Goal: Task Accomplishment & Management: Manage account settings

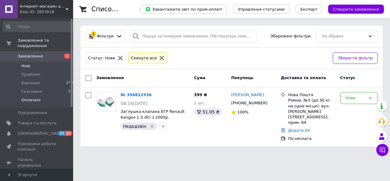
click at [56, 96] on li "Оплачені 1" at bounding box center [39, 102] width 78 height 12
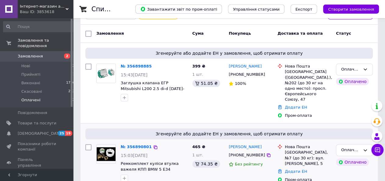
scroll to position [51, 0]
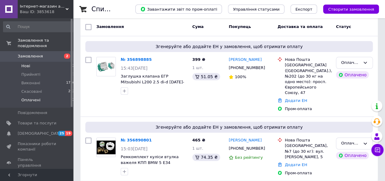
click at [53, 62] on li "Нові 2" at bounding box center [39, 66] width 78 height 9
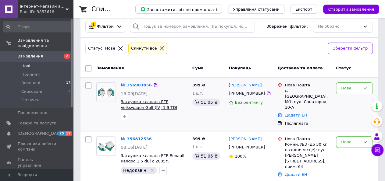
scroll to position [14, 0]
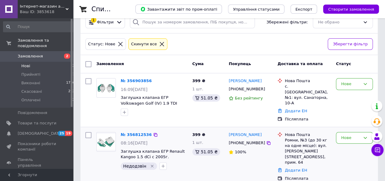
click at [150, 165] on icon "Видалити мітку" at bounding box center [151, 166] width 3 height 3
click at [126, 164] on icon "button" at bounding box center [124, 166] width 5 height 5
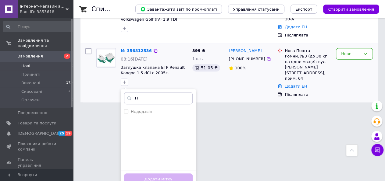
scroll to position [47, 0]
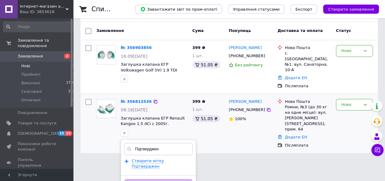
type input "Підтверджено"
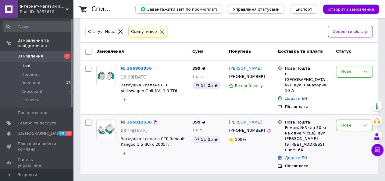
scroll to position [14, 0]
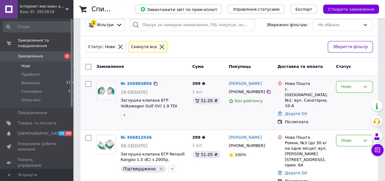
scroll to position [14, 0]
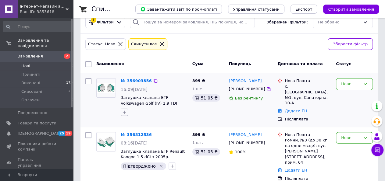
click at [124, 112] on icon "button" at bounding box center [124, 112] width 5 height 5
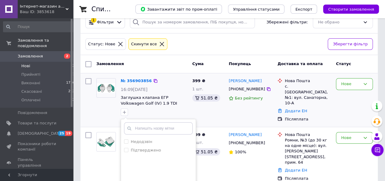
click at [182, 111] on div "Недодзвін Підтверджено Створити мітку Додати мітку" at bounding box center [153, 113] width 69 height 10
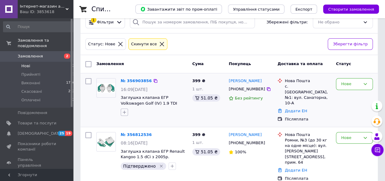
click at [126, 113] on icon "button" at bounding box center [124, 112] width 5 height 5
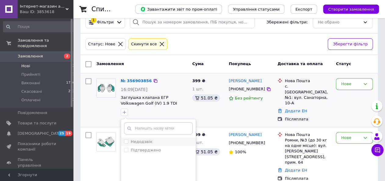
click at [163, 140] on div "Недодзвін" at bounding box center [158, 141] width 69 height 5
checkbox input "true"
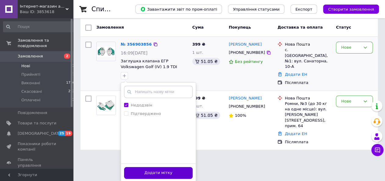
click at [160, 169] on button "Додати мітку" at bounding box center [158, 173] width 69 height 12
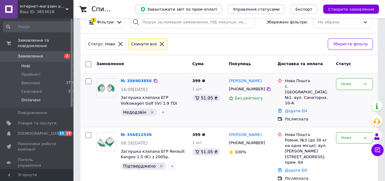
click at [61, 96] on li "Оплачені 2" at bounding box center [39, 102] width 78 height 12
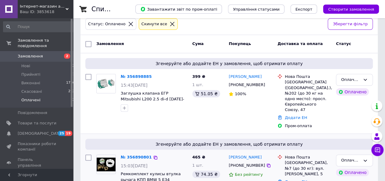
scroll to position [51, 0]
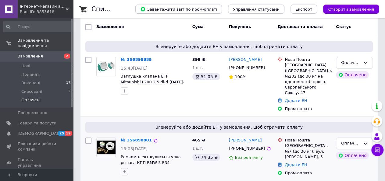
click at [123, 169] on icon "button" at bounding box center [124, 171] width 5 height 5
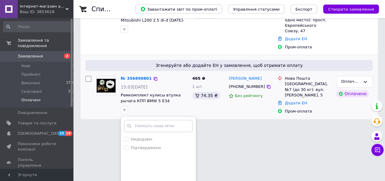
scroll to position [141, 0]
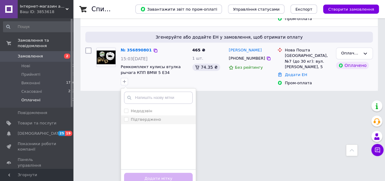
click at [154, 117] on label "Підтверджено" at bounding box center [146, 119] width 30 height 5
checkbox input "true"
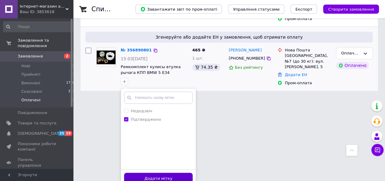
click at [148, 173] on button "Додати мітку" at bounding box center [158, 179] width 69 height 12
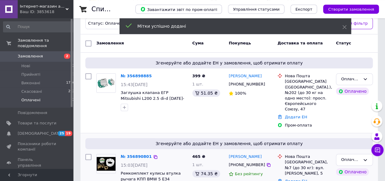
scroll to position [51, 0]
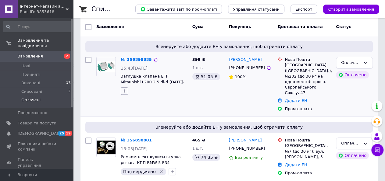
click at [125, 89] on icon "button" at bounding box center [124, 91] width 5 height 5
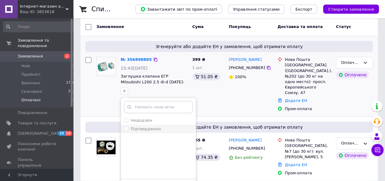
click at [164, 128] on div "Підтверджено" at bounding box center [158, 128] width 69 height 5
checkbox input "true"
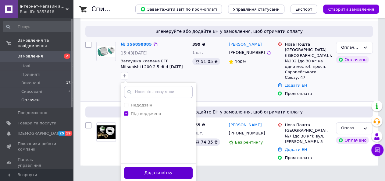
click at [164, 169] on button "Додати мітку" at bounding box center [158, 173] width 69 height 12
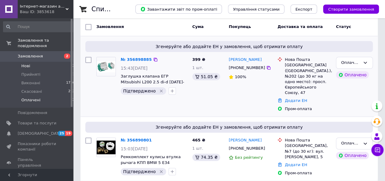
click at [39, 62] on li "Нові 2" at bounding box center [39, 66] width 78 height 9
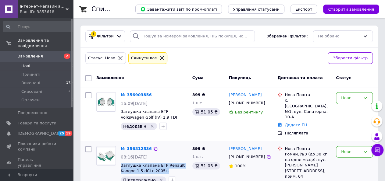
drag, startPoint x: 165, startPoint y: 164, endPoint x: 118, endPoint y: 159, distance: 46.6
click at [121, 163] on span "Заглушка клапана ЕГР Renault Kangoo 1.5 dCi с 2005г." at bounding box center [154, 168] width 67 height 11
copy span "Заглушка клапана ЕГР Renault Kangoo 1.5 dCi с 2005г."
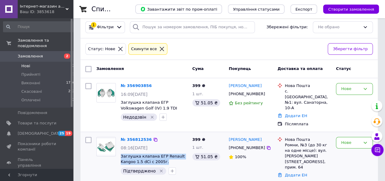
scroll to position [14, 0]
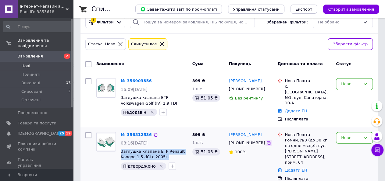
click at [266, 141] on icon at bounding box center [268, 143] width 4 height 4
drag, startPoint x: 260, startPoint y: 129, endPoint x: 228, endPoint y: 126, distance: 32.1
click at [228, 132] on div "[PERSON_NAME]" at bounding box center [250, 135] width 45 height 7
copy link "[PERSON_NAME]"
click at [291, 138] on div "Ромни, №3 (до 30 кг на одне місце): вул. Маяковського, 86, прим. 64" at bounding box center [307, 152] width 46 height 28
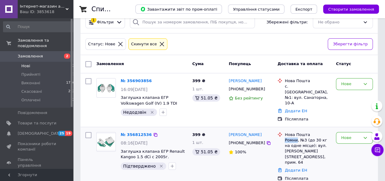
click at [291, 138] on div "Ромни, №3 (до 30 кг на одне місце): вул. Маяковського, 86, прим. 64" at bounding box center [307, 152] width 46 height 28
copy div "Ромни"
click at [301, 168] on link "Додати ЕН" at bounding box center [295, 170] width 22 height 5
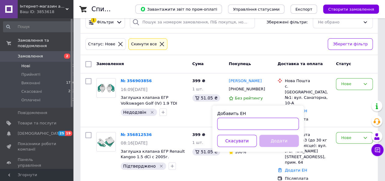
click at [261, 124] on input "Добавить ЕН" at bounding box center [258, 124] width 82 height 12
paste input "20451225273171"
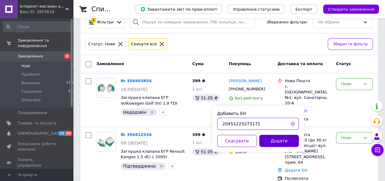
type input "20451225273171"
click at [287, 145] on button "Додати" at bounding box center [279, 141] width 40 height 12
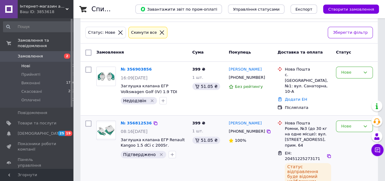
scroll to position [32, 0]
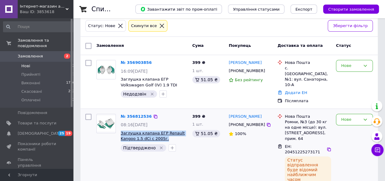
drag, startPoint x: 164, startPoint y: 133, endPoint x: 121, endPoint y: 128, distance: 43.0
click at [121, 131] on span "Заглушка клапана ЕГР Renault Kangoo 1.5 dCi с 2005г." at bounding box center [154, 136] width 67 height 11
copy span "Заглушка клапана ЕГР Renault Kangoo 1.5 dCi с 2005г."
click at [130, 166] on div "№ 356812536 08:16, 12.08.2025 Заглушка клапана ЕГР Renault Kangoo 1.5 dCi с 200…" at bounding box center [142, 152] width 96 height 82
click at [140, 159] on div "№ 356812536 08:16, 12.08.2025 Заглушка клапана ЕГР Renault Kangoo 1.5 dCi с 200…" at bounding box center [142, 152] width 96 height 82
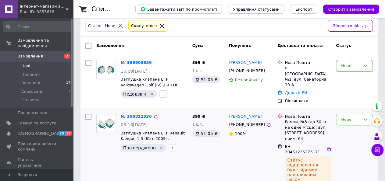
click at [160, 146] on icon "Видалити мітку" at bounding box center [161, 147] width 3 height 3
click at [346, 117] on div "Нове" at bounding box center [350, 120] width 19 height 6
click at [356, 127] on li "Прийнято" at bounding box center [354, 132] width 36 height 11
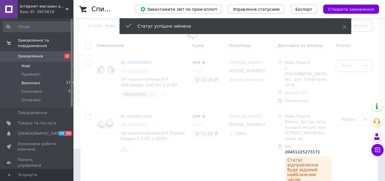
scroll to position [23, 0]
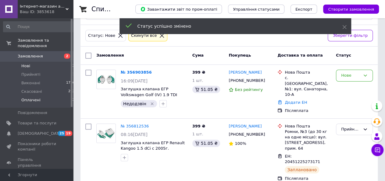
click at [59, 96] on li "Оплачені 2" at bounding box center [39, 102] width 78 height 12
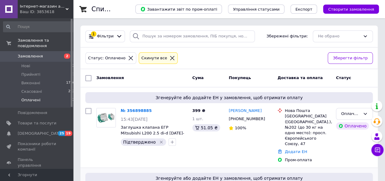
scroll to position [51, 0]
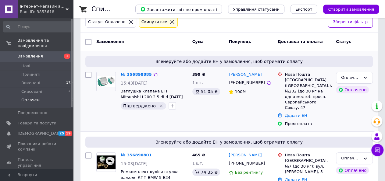
scroll to position [51, 0]
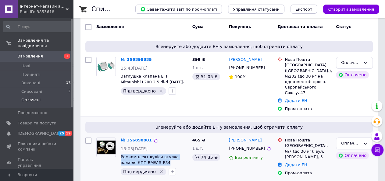
drag, startPoint x: 152, startPoint y: 157, endPoint x: 120, endPoint y: 150, distance: 33.2
click at [121, 154] on span "Ремкомплект куліси втулка важеля КПП BMW 5 E34" at bounding box center [154, 159] width 67 height 11
copy span "Ремкомплект куліси втулка важеля КПП BMW 5 E34"
click at [266, 146] on icon at bounding box center [268, 148] width 5 height 5
drag, startPoint x: 256, startPoint y: 135, endPoint x: 229, endPoint y: 133, distance: 27.2
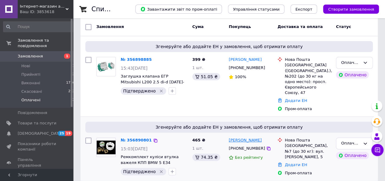
click at [229, 137] on div "[PERSON_NAME]" at bounding box center [245, 140] width 34 height 7
copy link "[PERSON_NAME]"
click at [291, 143] on div "[GEOGRAPHIC_DATA], №7 (до 30 кг): вул. [PERSON_NAME], 5" at bounding box center [307, 151] width 46 height 17
click at [291, 143] on div "Тернопіль, №7 (до 30 кг): вул. Леся Курбаса, 5" at bounding box center [307, 151] width 46 height 17
copy div "Тернопіль"
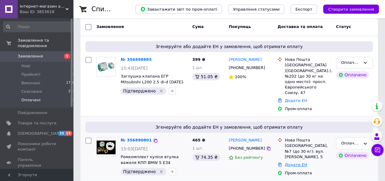
click at [298, 163] on link "Додати ЕН" at bounding box center [295, 165] width 22 height 5
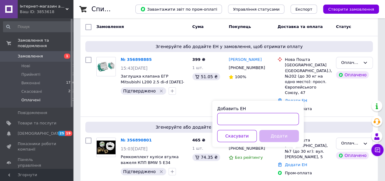
click at [271, 120] on input "Добавить ЕН" at bounding box center [258, 119] width 82 height 12
paste input "20451225284289"
type input "20451225284289"
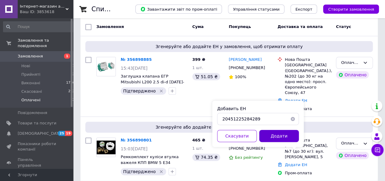
click at [273, 135] on button "Додати" at bounding box center [279, 136] width 40 height 12
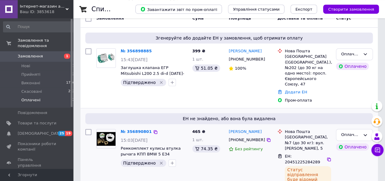
scroll to position [65, 0]
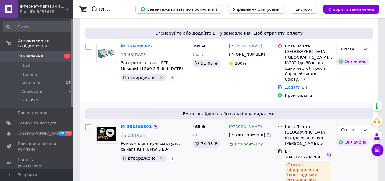
click at [159, 156] on icon "Видалити мітку" at bounding box center [161, 158] width 5 height 5
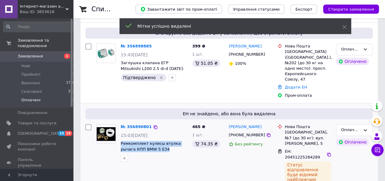
drag, startPoint x: 139, startPoint y: 141, endPoint x: 120, endPoint y: 136, distance: 18.9
click at [121, 141] on span "Ремкомплект кулисы втулка рычага КПП BMW 5 E34" at bounding box center [154, 146] width 67 height 11
copy span "Ремкомплект кулисы втулка рычага КПП BMW 5 E34"
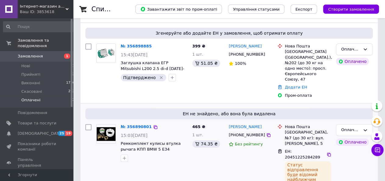
click at [225, 157] on div "465 ₴ 1 шт. 74.35 ₴" at bounding box center [208, 160] width 37 height 77
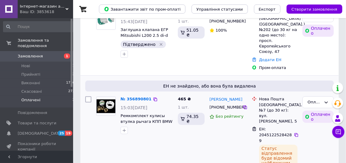
scroll to position [103, 0]
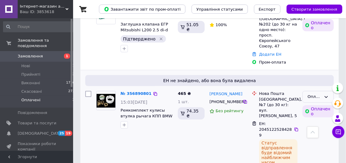
click at [308, 94] on div "Оплачено" at bounding box center [315, 97] width 14 height 6
click at [310, 104] on li "Прийнято" at bounding box center [318, 109] width 31 height 11
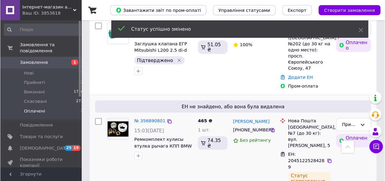
scroll to position [22, 0]
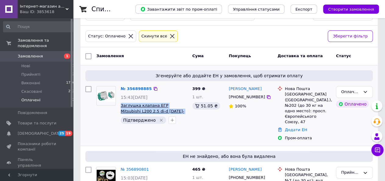
drag, startPoint x: 167, startPoint y: 110, endPoint x: 122, endPoint y: 104, distance: 45.5
click at [122, 104] on span "Заглушка клапана ЕГР Mitsubishi L200 2.5 di-d [DATE]-[DATE]" at bounding box center [154, 108] width 67 height 11
copy span "Заглушка клапана ЕГР Mitsubishi L200 2.5 di-d [DATE]-[DATE]"
click at [266, 96] on icon at bounding box center [268, 97] width 4 height 4
click at [268, 87] on div "[PERSON_NAME]" at bounding box center [250, 89] width 45 height 7
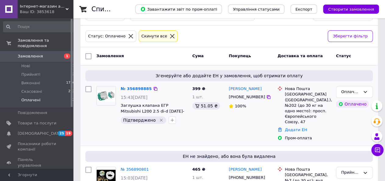
drag, startPoint x: 266, startPoint y: 87, endPoint x: 228, endPoint y: 89, distance: 38.4
click at [228, 89] on div "[PERSON_NAME]" at bounding box center [250, 89] width 45 height 7
copy link "[PERSON_NAME]"
click at [290, 93] on div "Киев (Киевская обл.), №202 (до 30 кг на одно место): просп. Європейського Союзу…" at bounding box center [307, 108] width 46 height 33
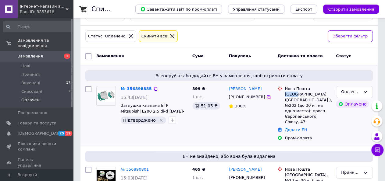
copy div "Киев"
click at [300, 128] on link "Додати ЕН" at bounding box center [295, 130] width 22 height 5
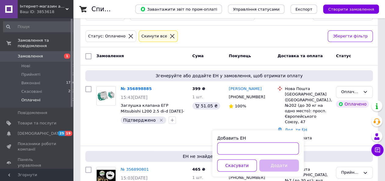
click at [262, 148] on input "Добавить ЕН" at bounding box center [258, 149] width 82 height 12
paste input "20451225285993"
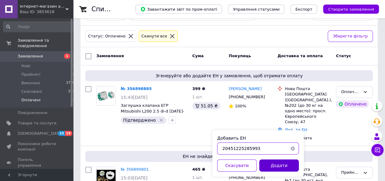
type input "20451225285993"
click at [266, 167] on button "Додати" at bounding box center [279, 166] width 40 height 12
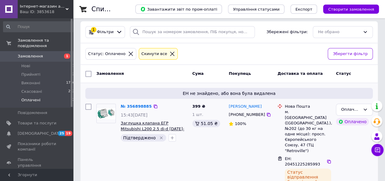
scroll to position [6, 0]
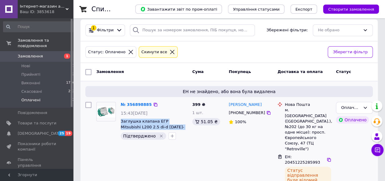
drag, startPoint x: 163, startPoint y: 127, endPoint x: 120, endPoint y: 121, distance: 44.0
click at [121, 121] on span "Заглушка клапана ЕГР Mitsubishi L200 2.5 di-d [DATE]-[DATE]" at bounding box center [154, 124] width 67 height 11
copy span "Заглушка клапана ЕГР Mitsubishi L200 2.5 di-d [DATE]-[DATE]"
click at [160, 135] on icon "Видалити мітку" at bounding box center [161, 136] width 3 height 3
click at [171, 153] on div "№ 356898885 15:43, 12.08.2025 Заглушка клапана ЕГР Mitsubishi L200 2.5 di-d 200…" at bounding box center [142, 152] width 96 height 104
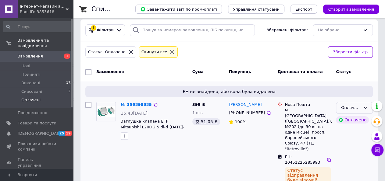
click at [347, 109] on div "Оплачено" at bounding box center [350, 108] width 19 height 6
click at [354, 117] on li "Прийнято" at bounding box center [354, 120] width 36 height 11
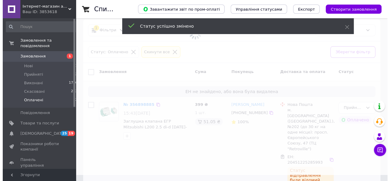
scroll to position [0, 0]
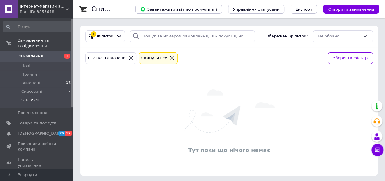
click at [49, 54] on link "Замовлення 1" at bounding box center [39, 56] width 78 height 10
